Goal: Task Accomplishment & Management: Manage account settings

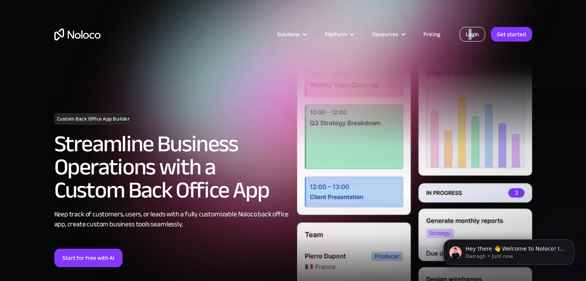
drag, startPoint x: 470, startPoint y: 26, endPoint x: 471, endPoint y: 31, distance: 4.6
click at [471, 31] on div "Solutions Use Cases Business Types Project Management Keep track of customers, …" at bounding box center [293, 41] width 493 height 45
click at [169, 144] on h2 "Streamline Business Operations with a Custom Back Office App" at bounding box center [171, 167] width 235 height 69
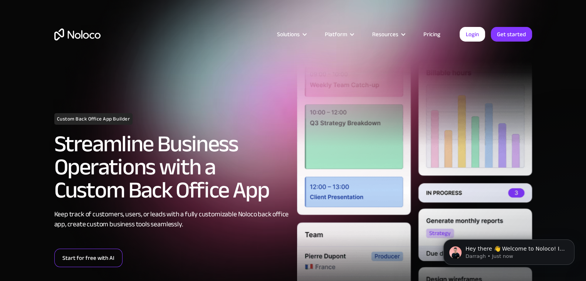
click at [69, 258] on link "Start for free with AI" at bounding box center [88, 258] width 68 height 19
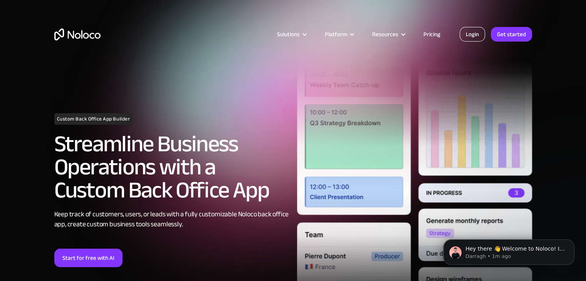
click at [472, 34] on link "Login" at bounding box center [472, 34] width 25 height 15
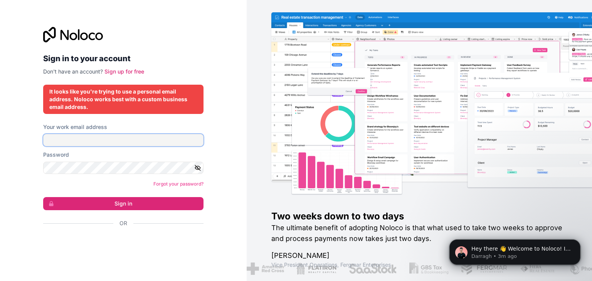
click at [154, 142] on input "Your work email address" at bounding box center [123, 140] width 160 height 12
type input "[EMAIL_ADDRESS][DOMAIN_NAME]"
click at [194, 169] on icon "button" at bounding box center [197, 168] width 7 height 7
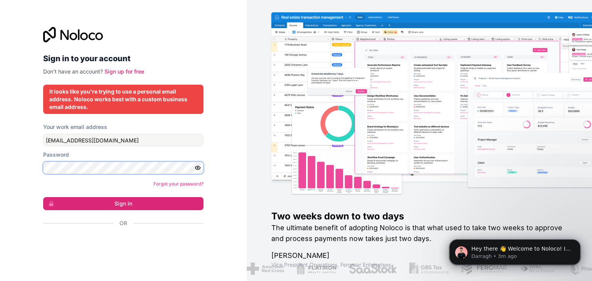
click at [43, 197] on button "Sign in" at bounding box center [123, 203] width 160 height 13
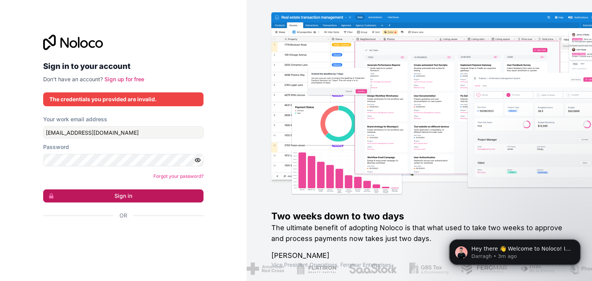
click at [149, 201] on button "Sign in" at bounding box center [123, 196] width 160 height 13
click at [145, 199] on button "Sign in" at bounding box center [123, 196] width 160 height 13
